Goal: Information Seeking & Learning: Learn about a topic

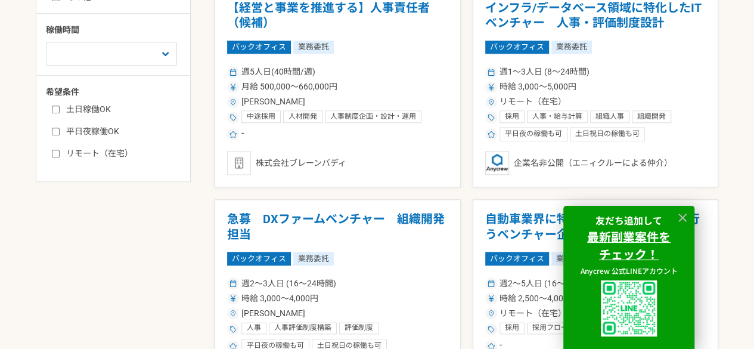
scroll to position [596, 0]
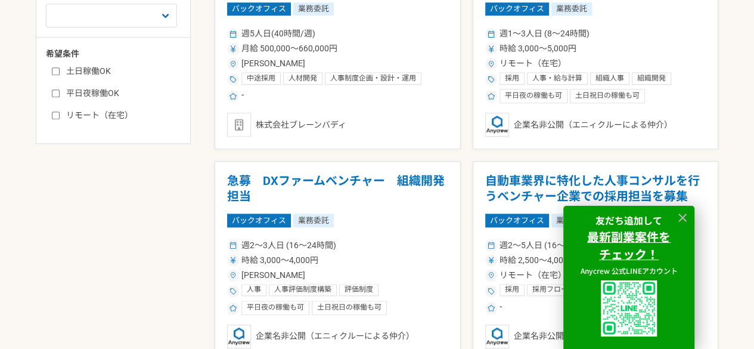
drag, startPoint x: 52, startPoint y: 193, endPoint x: 70, endPoint y: 191, distance: 17.9
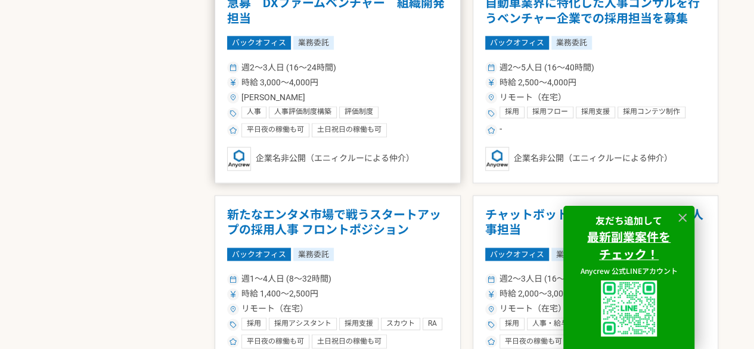
scroll to position [775, 0]
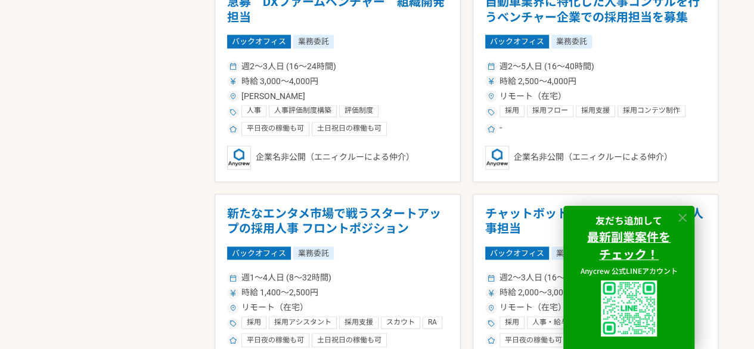
click at [679, 219] on icon at bounding box center [682, 217] width 8 height 8
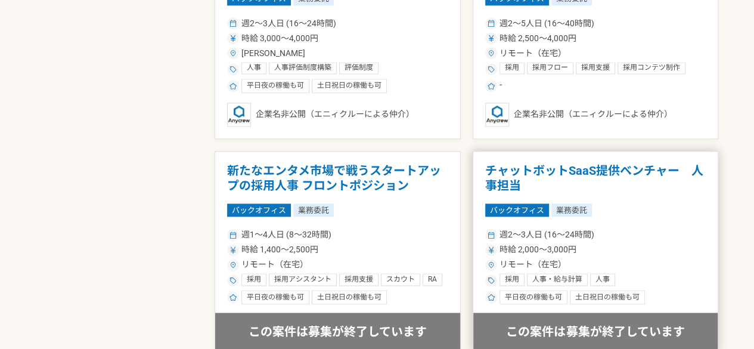
scroll to position [834, 0]
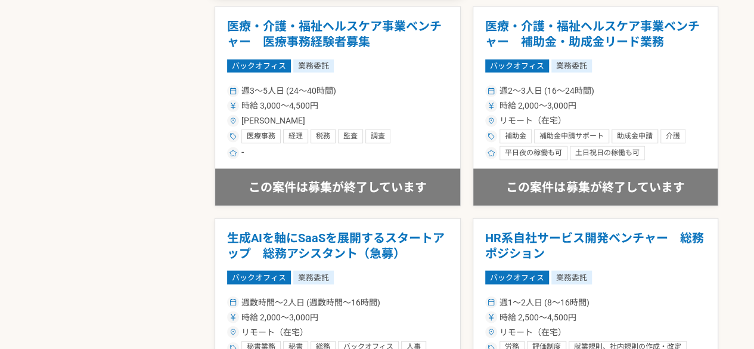
scroll to position [1192, 0]
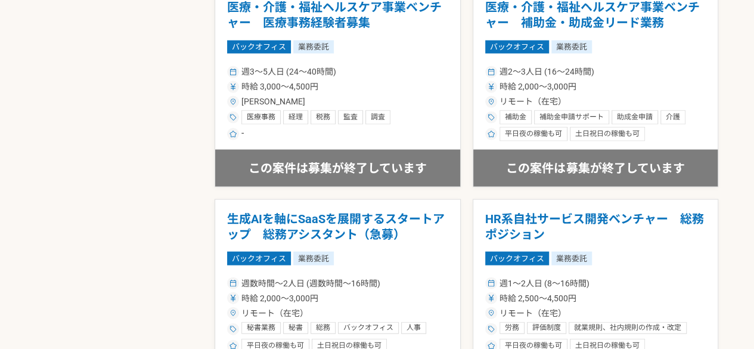
click at [734, 163] on main "副業・業務委託案件一覧 バックオフィス バックオフィスの副業・業務委託の案件・求人一覧 バックオフィスの副業・業務委託案件・求人情報を多数掲載。 Anycre…" at bounding box center [377, 182] width 754 height 2313
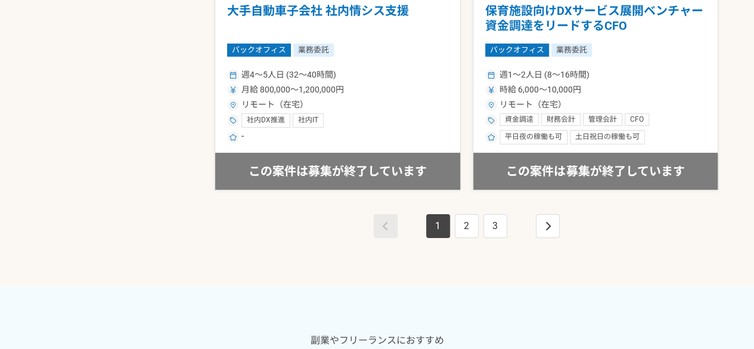
scroll to position [2265, 0]
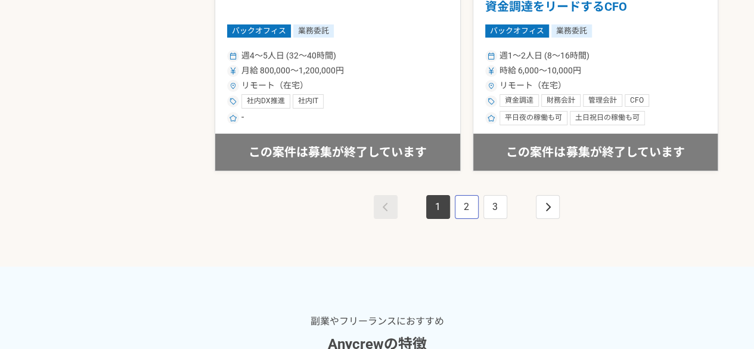
click at [464, 204] on link "2" at bounding box center [467, 207] width 24 height 24
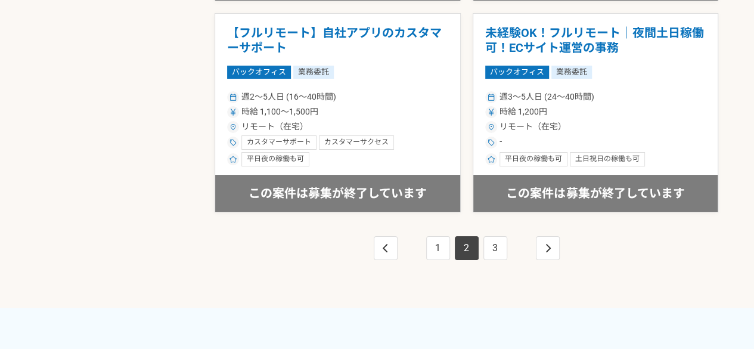
scroll to position [2205, 0]
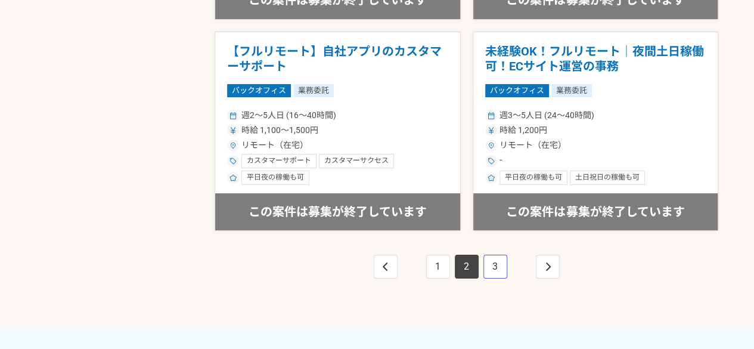
click at [492, 263] on link "3" at bounding box center [495, 267] width 24 height 24
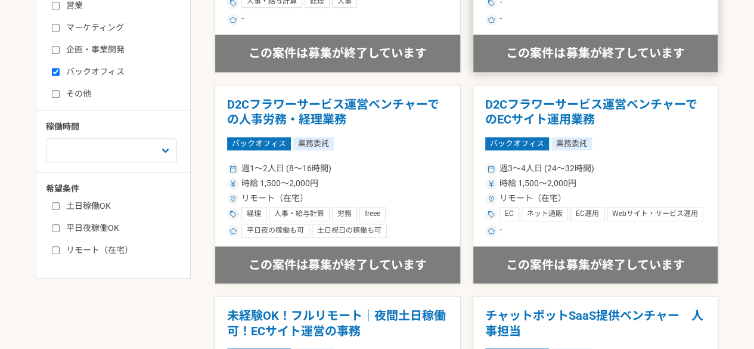
scroll to position [477, 0]
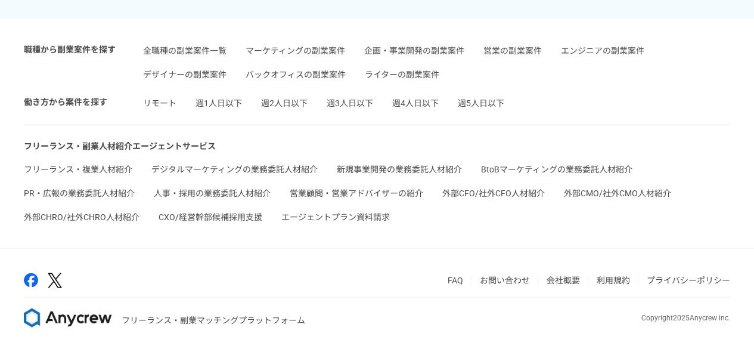
scroll to position [2892, 0]
